Goal: Find specific page/section: Find specific page/section

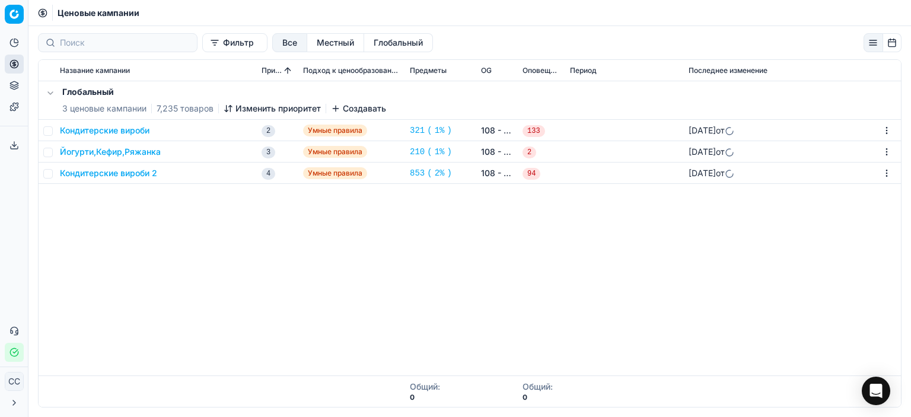
click at [144, 224] on div "Глобальный 3 ценовые кампании 7,235 товаров Изменить приоритет Создавать Кондит…" at bounding box center [470, 228] width 862 height 294
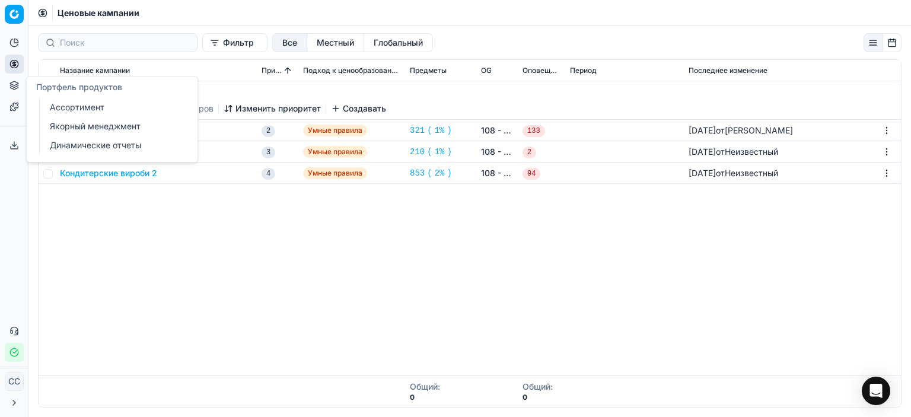
click at [17, 59] on icon at bounding box center [13, 63] width 9 height 9
click at [75, 106] on font "Ценовые кампании" at bounding box center [89, 105] width 78 height 10
click at [83, 88] on font "Группы оптимизации" at bounding box center [92, 86] width 85 height 10
